Goal: Task Accomplishment & Management: Manage account settings

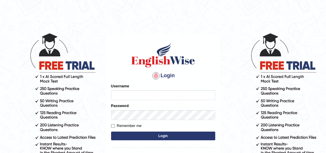
click at [154, 97] on input "Username" at bounding box center [163, 95] width 104 height 10
type input "pravapoudel"
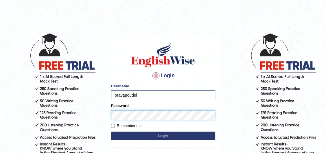
click at [111, 132] on button "Login" at bounding box center [163, 136] width 104 height 9
